Goal: Find specific page/section: Find specific page/section

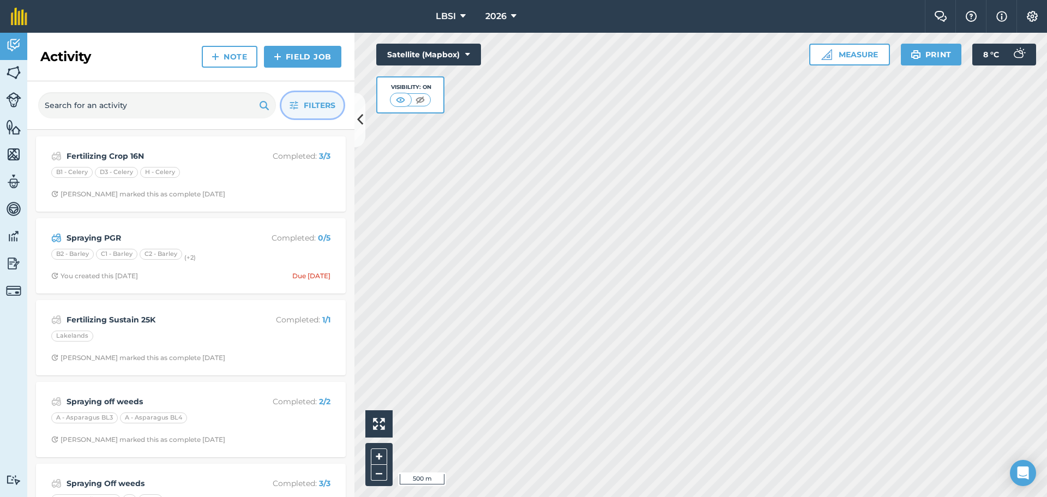
click at [293, 102] on icon "button" at bounding box center [293, 105] width 9 height 9
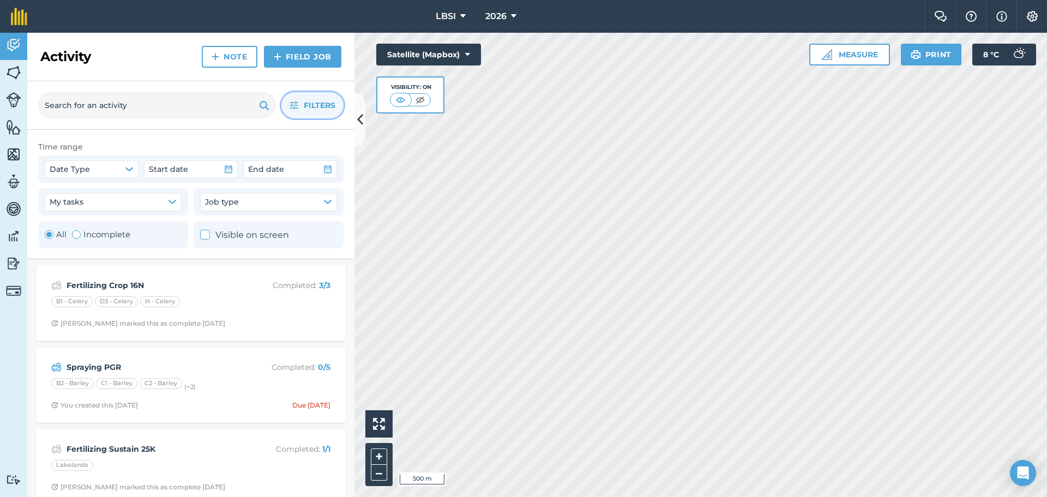
click at [76, 236] on div "Toggle Activity" at bounding box center [76, 234] width 9 height 9
radio input "false"
radio input "true"
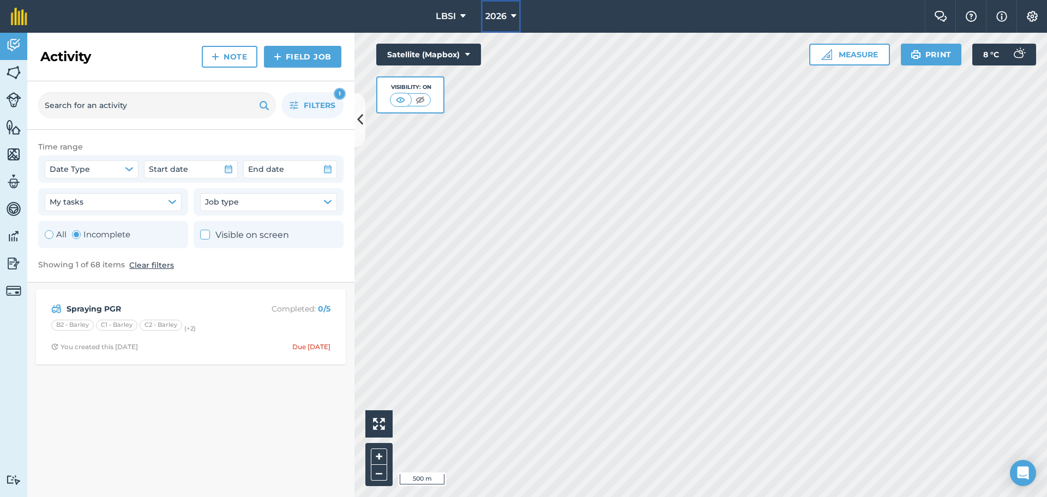
click at [517, 16] on button "2026" at bounding box center [501, 16] width 40 height 33
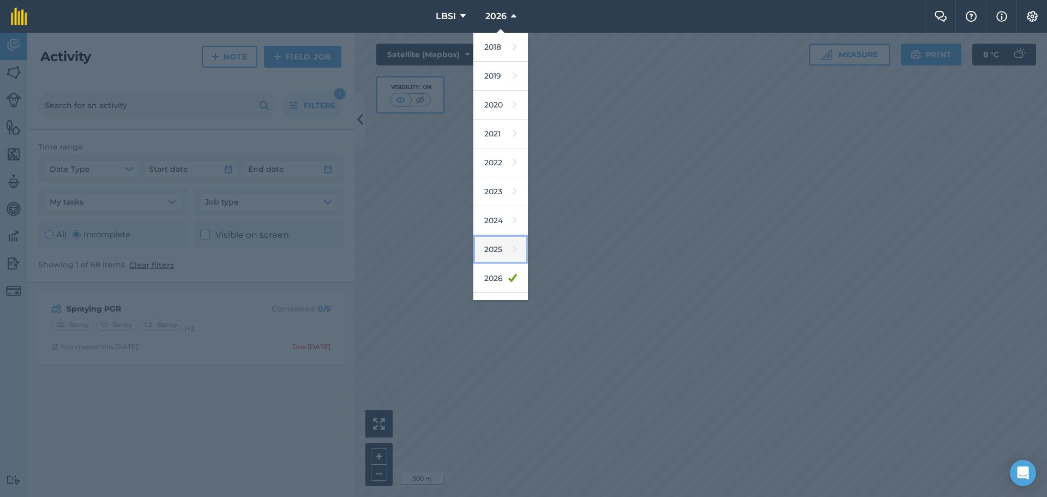
click at [495, 256] on link "2025" at bounding box center [500, 249] width 55 height 29
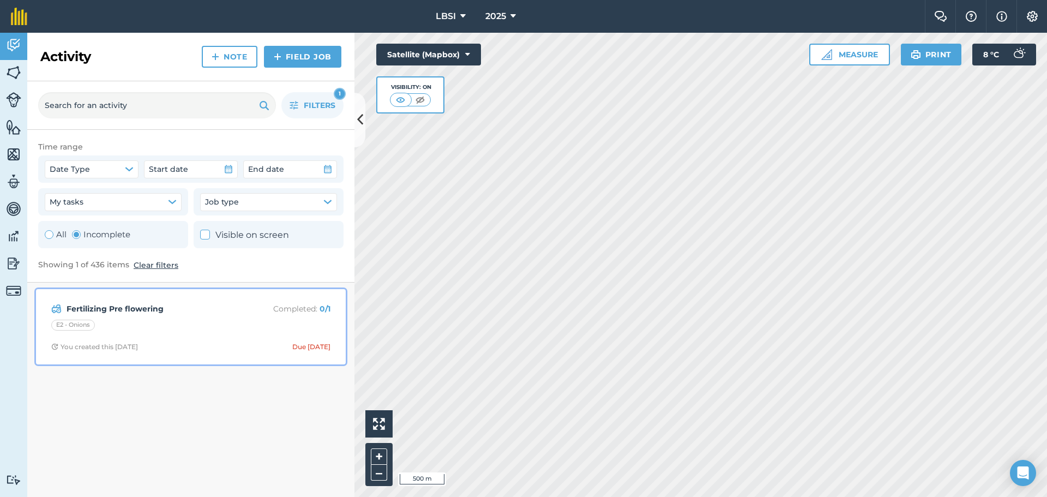
click at [207, 328] on div "E2 - Onions" at bounding box center [190, 326] width 279 height 14
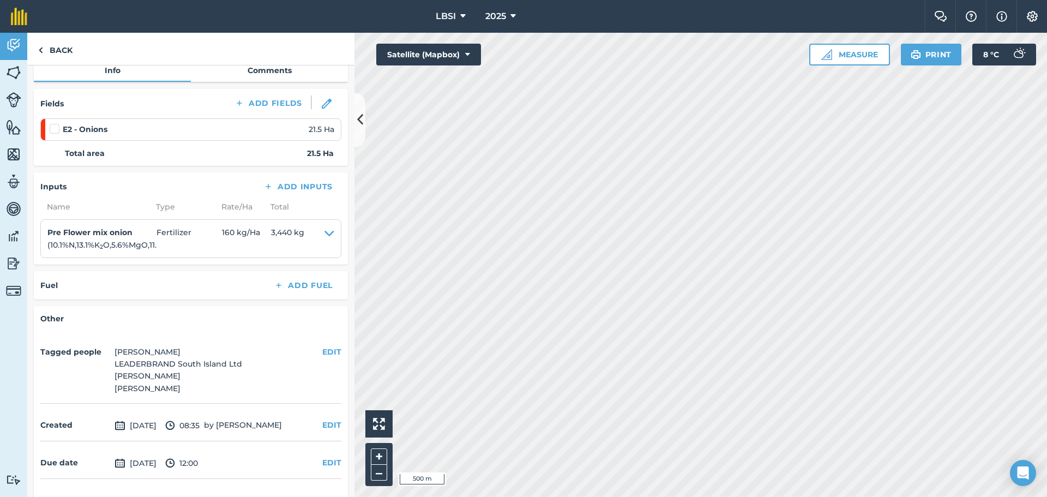
scroll to position [164, 0]
